Goal: Task Accomplishment & Management: Manage account settings

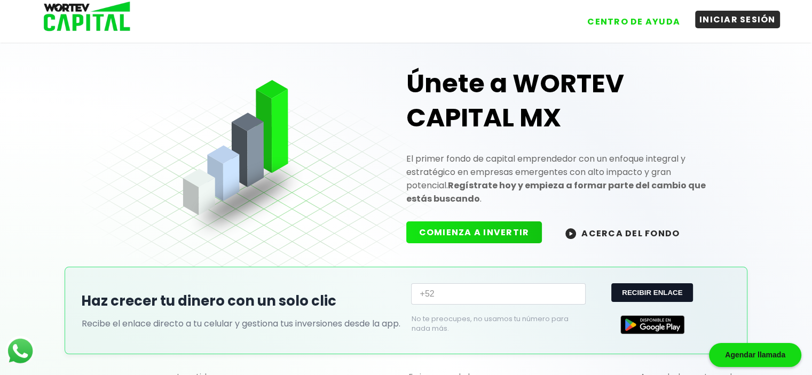
click at [730, 17] on button "INICIAR SESIÓN" at bounding box center [737, 20] width 85 height 18
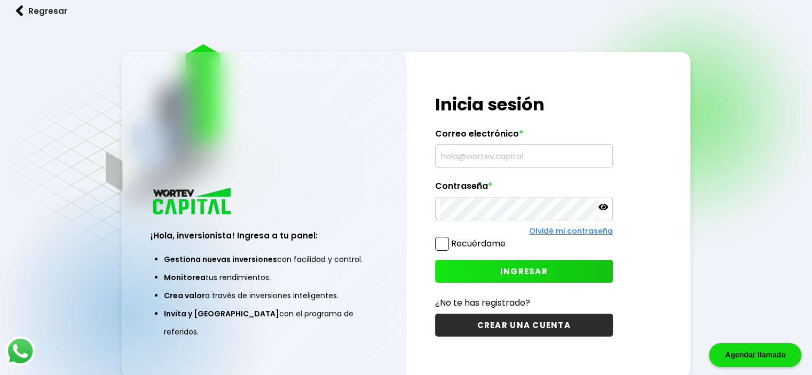
type input "[EMAIL_ADDRESS][DOMAIN_NAME]"
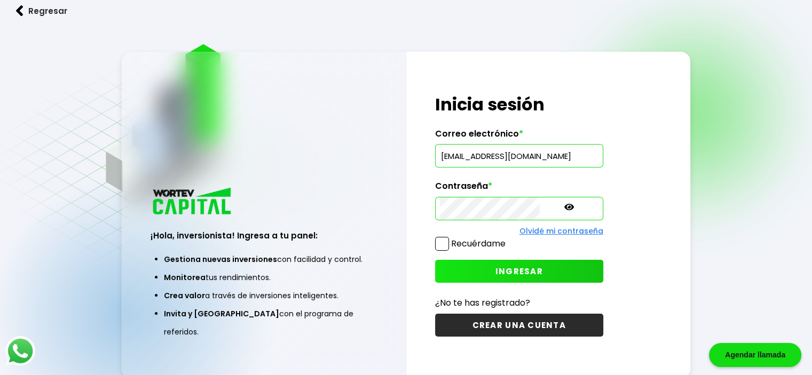
click at [495, 270] on span "INGRESAR" at bounding box center [518, 271] width 47 height 11
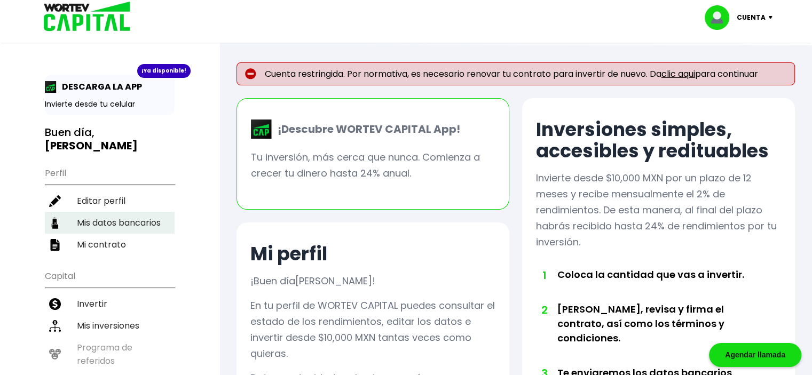
click at [117, 212] on li "Mis datos bancarios" at bounding box center [110, 223] width 130 height 22
select select "Inbursa"
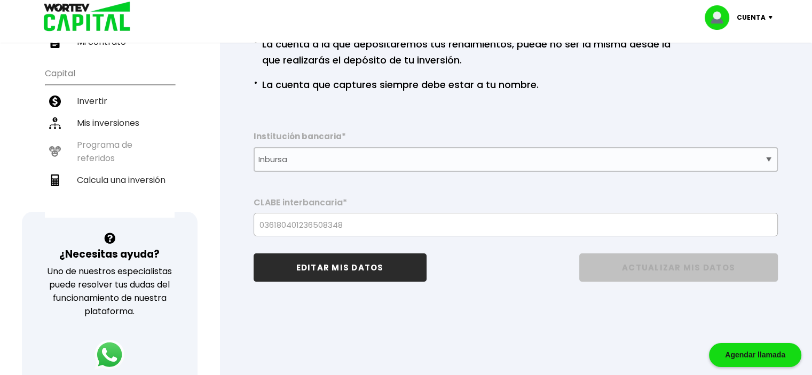
scroll to position [213, 0]
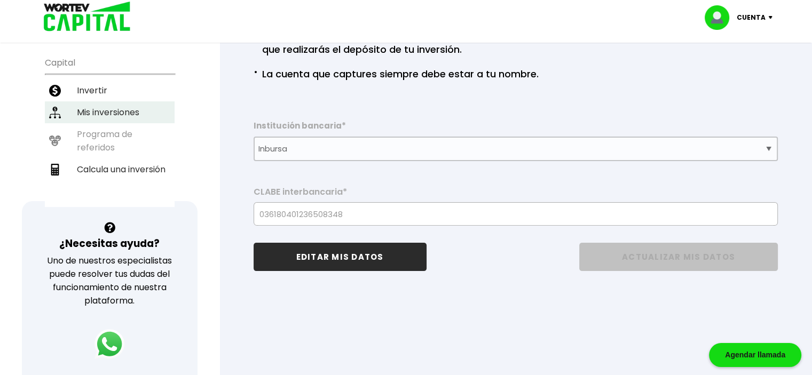
click at [107, 101] on li "Mis inversiones" at bounding box center [110, 112] width 130 height 22
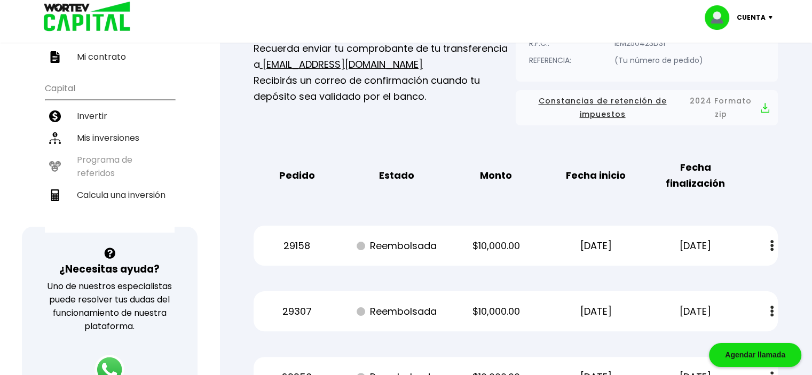
scroll to position [213, 0]
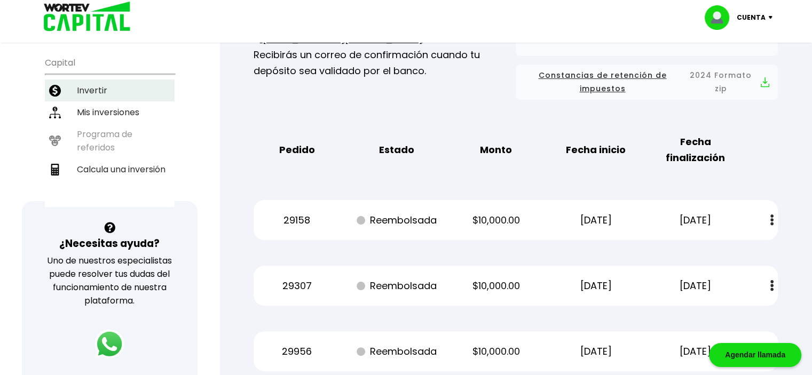
click at [96, 80] on li "Invertir" at bounding box center [110, 91] width 130 height 22
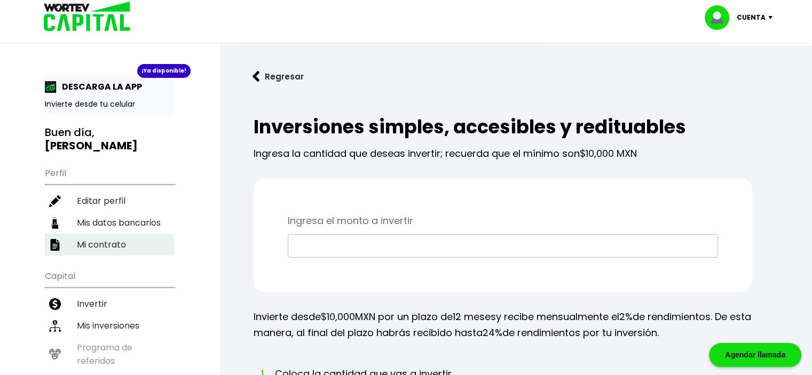
click at [99, 234] on li "Mi contrato" at bounding box center [110, 245] width 130 height 22
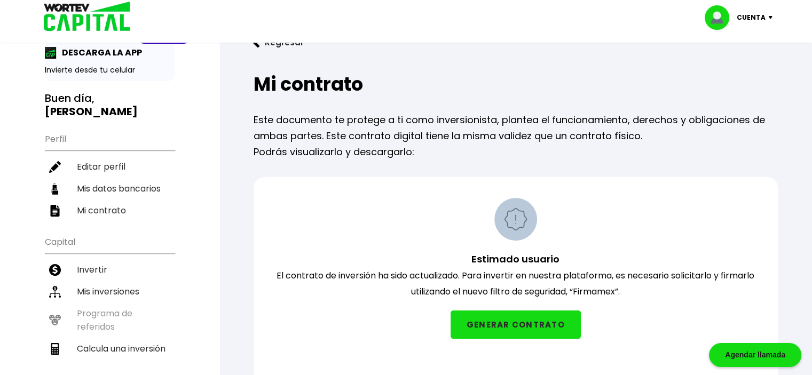
scroll to position [53, 0]
